Goal: Information Seeking & Learning: Learn about a topic

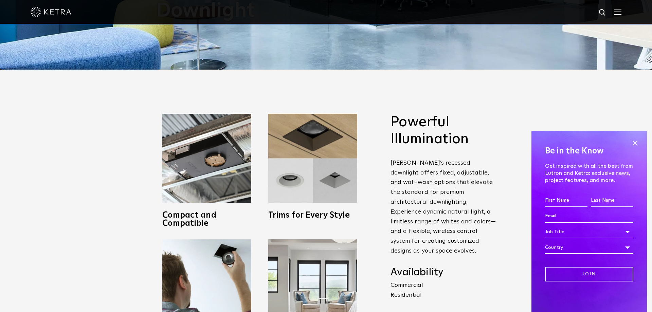
scroll to position [323, 0]
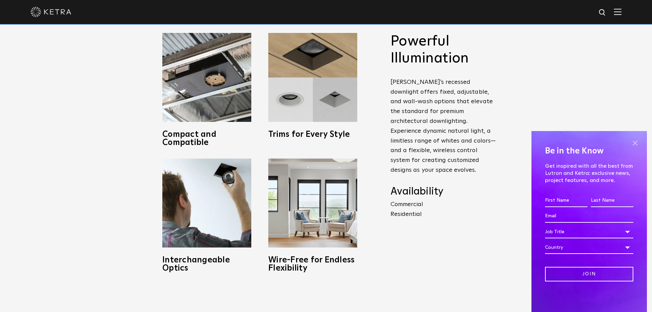
click at [635, 142] on span at bounding box center [635, 143] width 10 height 10
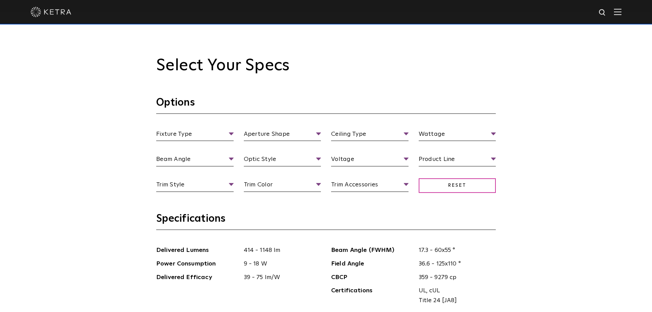
scroll to position [647, 0]
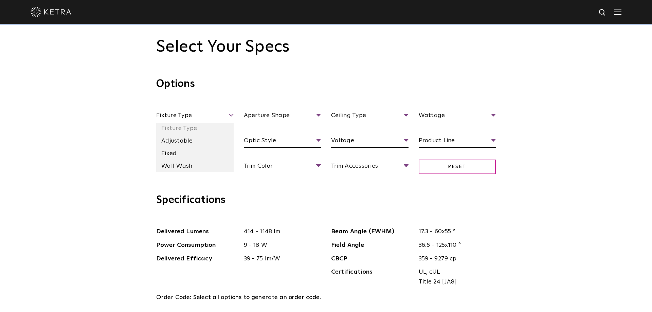
click at [198, 118] on span "Fixture Type" at bounding box center [194, 117] width 77 height 12
click at [182, 143] on li "Adjustable" at bounding box center [194, 141] width 77 height 13
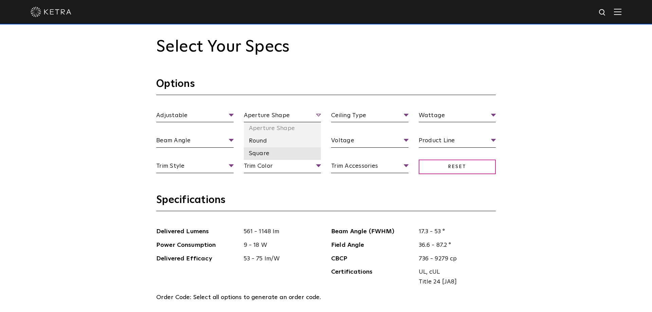
click at [260, 153] on li "Square" at bounding box center [282, 153] width 77 height 13
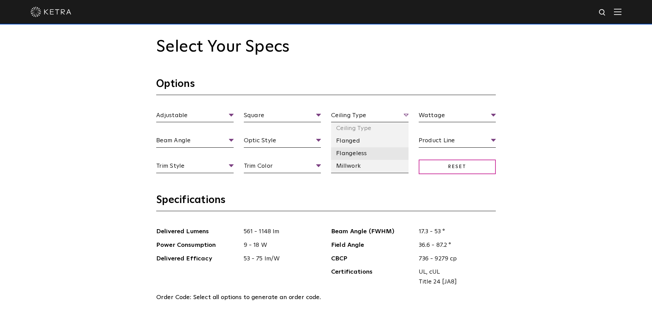
click at [358, 155] on li "Flangeless" at bounding box center [369, 153] width 77 height 13
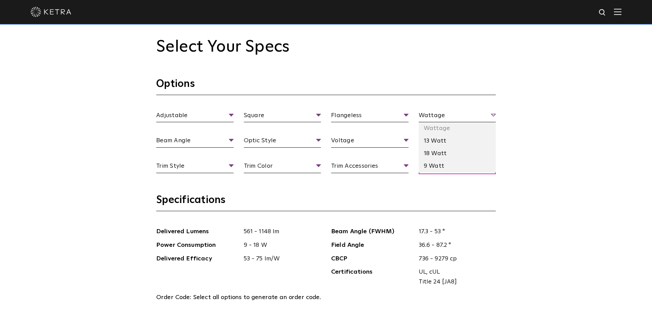
click at [467, 115] on span "Wattage" at bounding box center [457, 117] width 77 height 12
click at [441, 143] on li "13 Watt" at bounding box center [457, 141] width 77 height 13
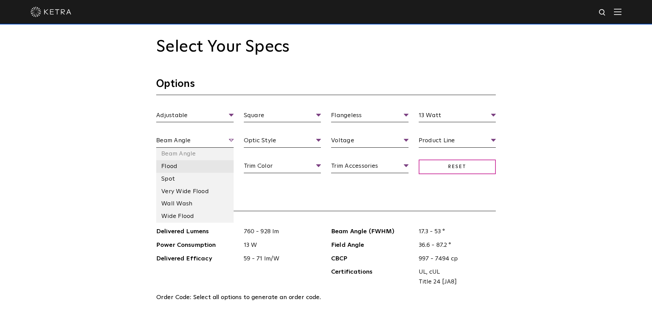
click at [184, 167] on li "Flood" at bounding box center [194, 166] width 77 height 13
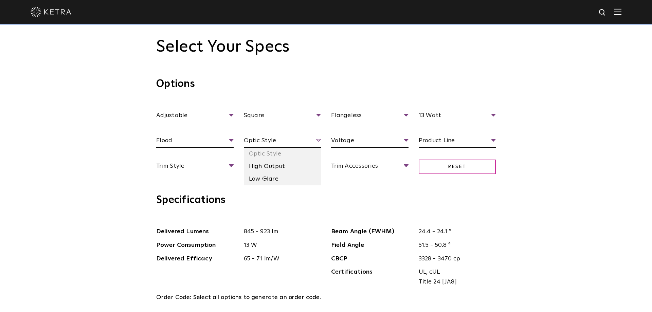
click at [260, 140] on span "Optic Style" at bounding box center [282, 142] width 77 height 12
click at [261, 177] on li "Low Glare" at bounding box center [282, 179] width 77 height 13
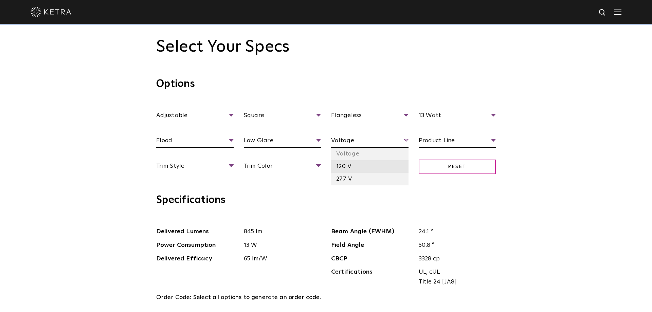
click at [352, 164] on li "120 V" at bounding box center [369, 166] width 77 height 13
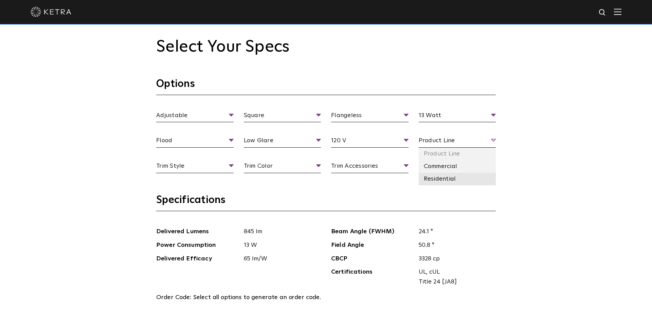
click at [436, 177] on li "Residential" at bounding box center [457, 179] width 77 height 13
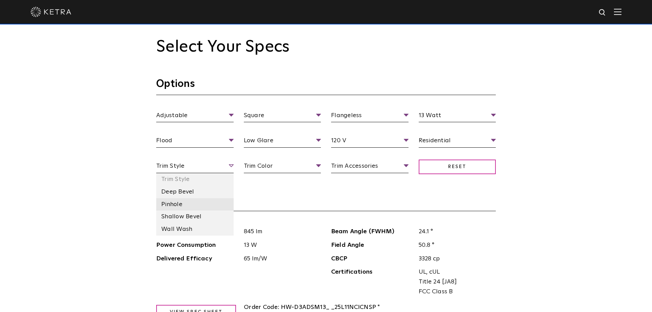
click at [179, 203] on li "Pinhole" at bounding box center [194, 204] width 77 height 13
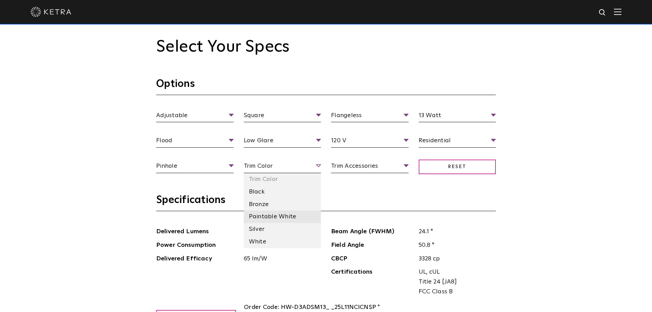
click at [270, 216] on li "Paintable White" at bounding box center [282, 217] width 77 height 13
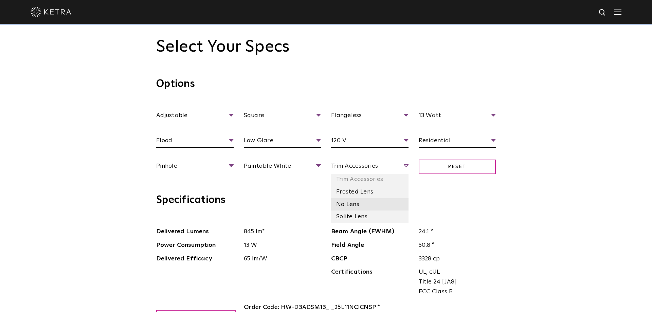
click at [357, 202] on li "No Lens" at bounding box center [369, 204] width 77 height 13
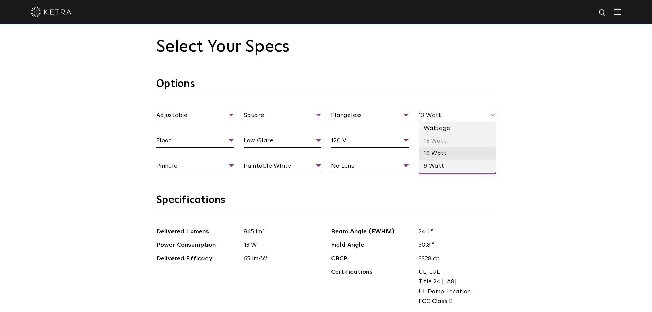
click at [437, 155] on li "18 Watt" at bounding box center [457, 153] width 77 height 13
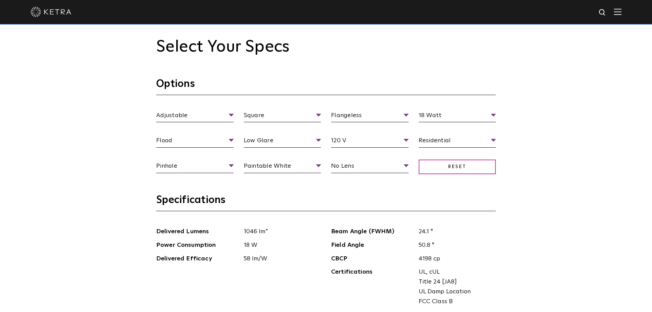
click at [268, 166] on li "High Output" at bounding box center [282, 166] width 77 height 13
click at [270, 142] on span "High Output" at bounding box center [282, 142] width 77 height 12
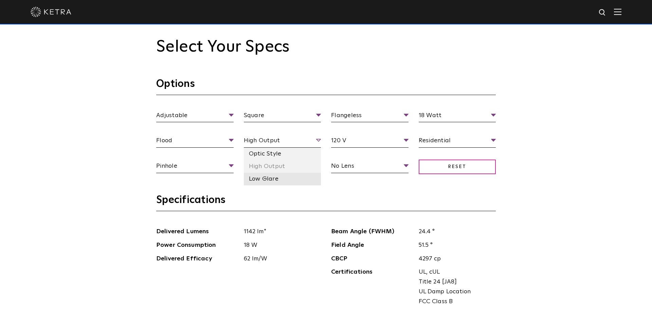
click at [265, 178] on li "Low Glare" at bounding box center [282, 179] width 77 height 13
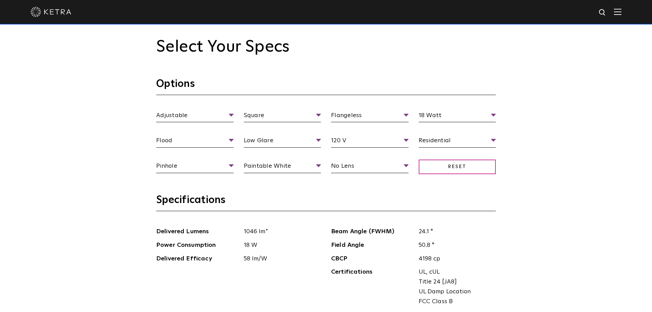
click at [270, 163] on li "High Output" at bounding box center [282, 166] width 77 height 13
click at [268, 180] on li "Low Glare" at bounding box center [282, 179] width 77 height 13
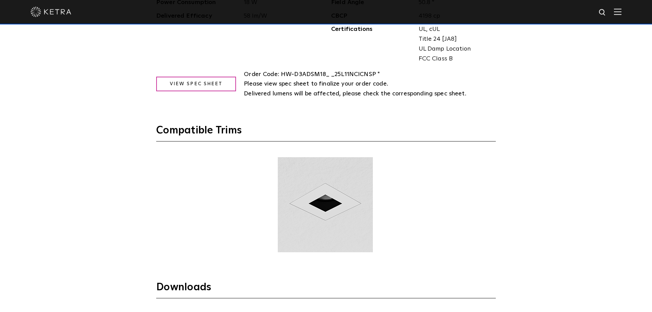
scroll to position [889, 0]
click at [181, 88] on link "View Spec Sheet" at bounding box center [196, 84] width 80 height 15
